Goal: Navigation & Orientation: Find specific page/section

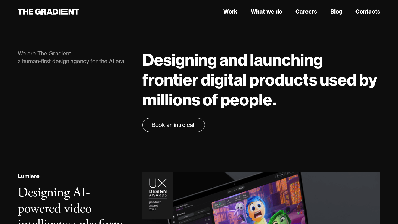
click at [231, 12] on link "Work" at bounding box center [230, 11] width 14 height 8
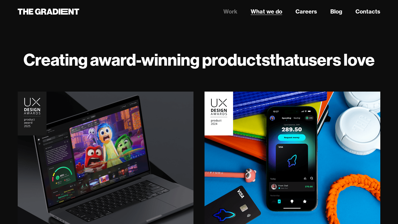
click at [272, 10] on link "What we do" at bounding box center [265, 11] width 31 height 8
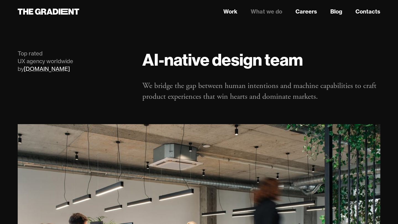
click at [38, 68] on link "[DOMAIN_NAME]" at bounding box center [47, 68] width 46 height 7
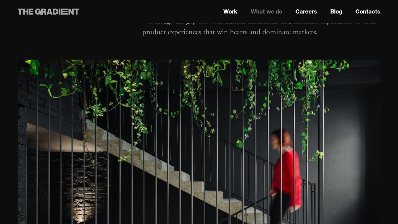
scroll to position [44, 0]
